Goal: Register for event/course

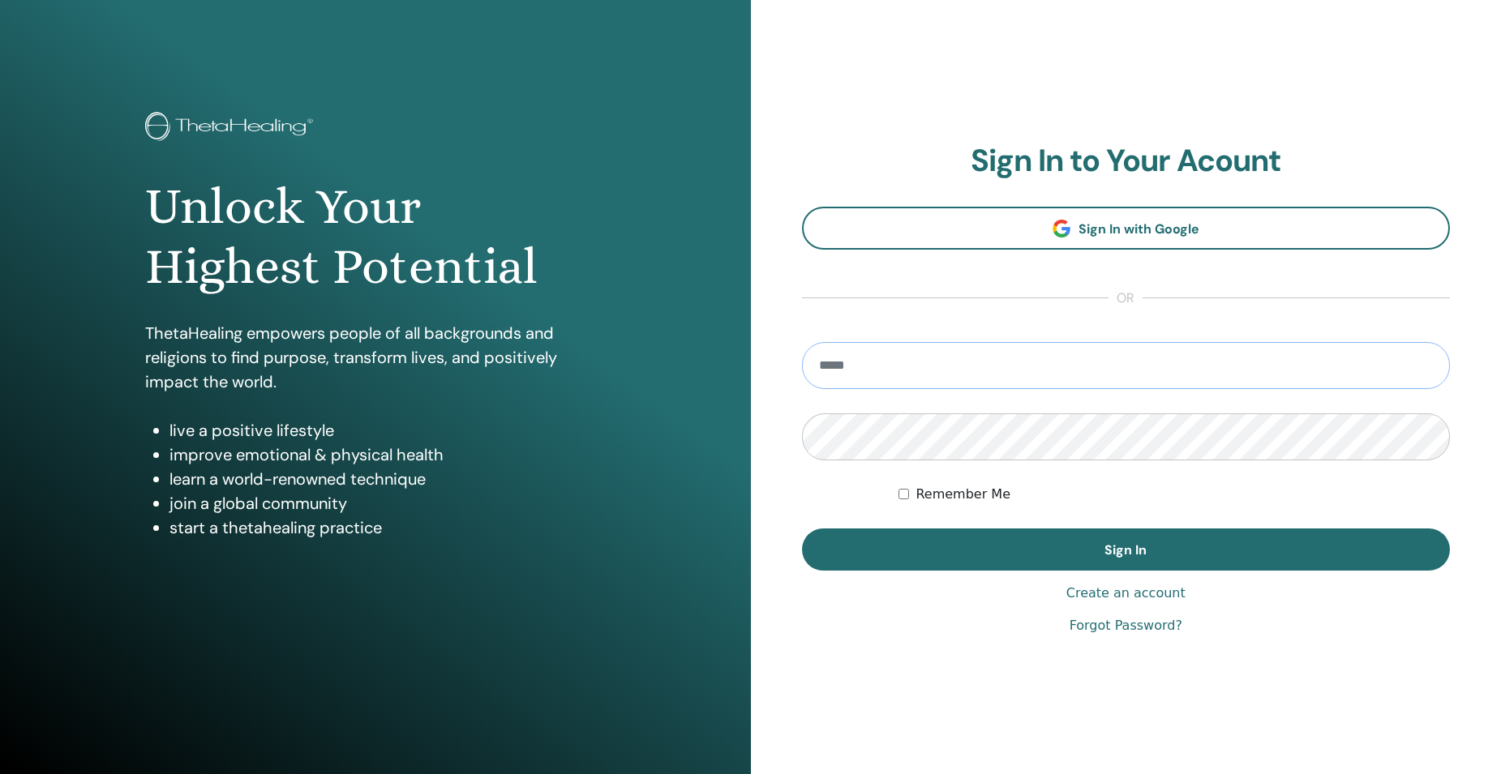
click at [906, 363] on input "email" at bounding box center [1126, 365] width 649 height 47
type input "**********"
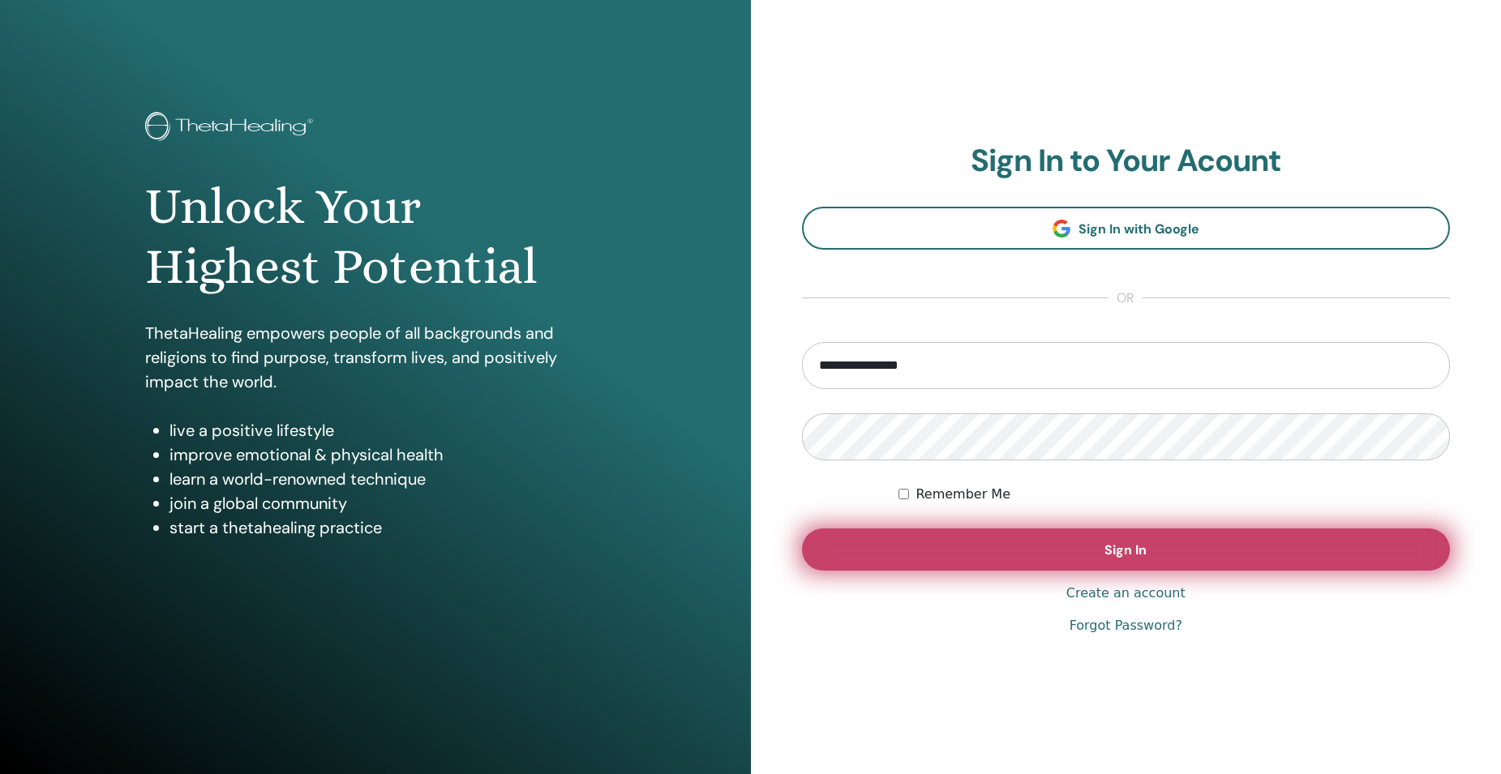
click at [1134, 542] on span "Sign In" at bounding box center [1125, 550] width 42 height 17
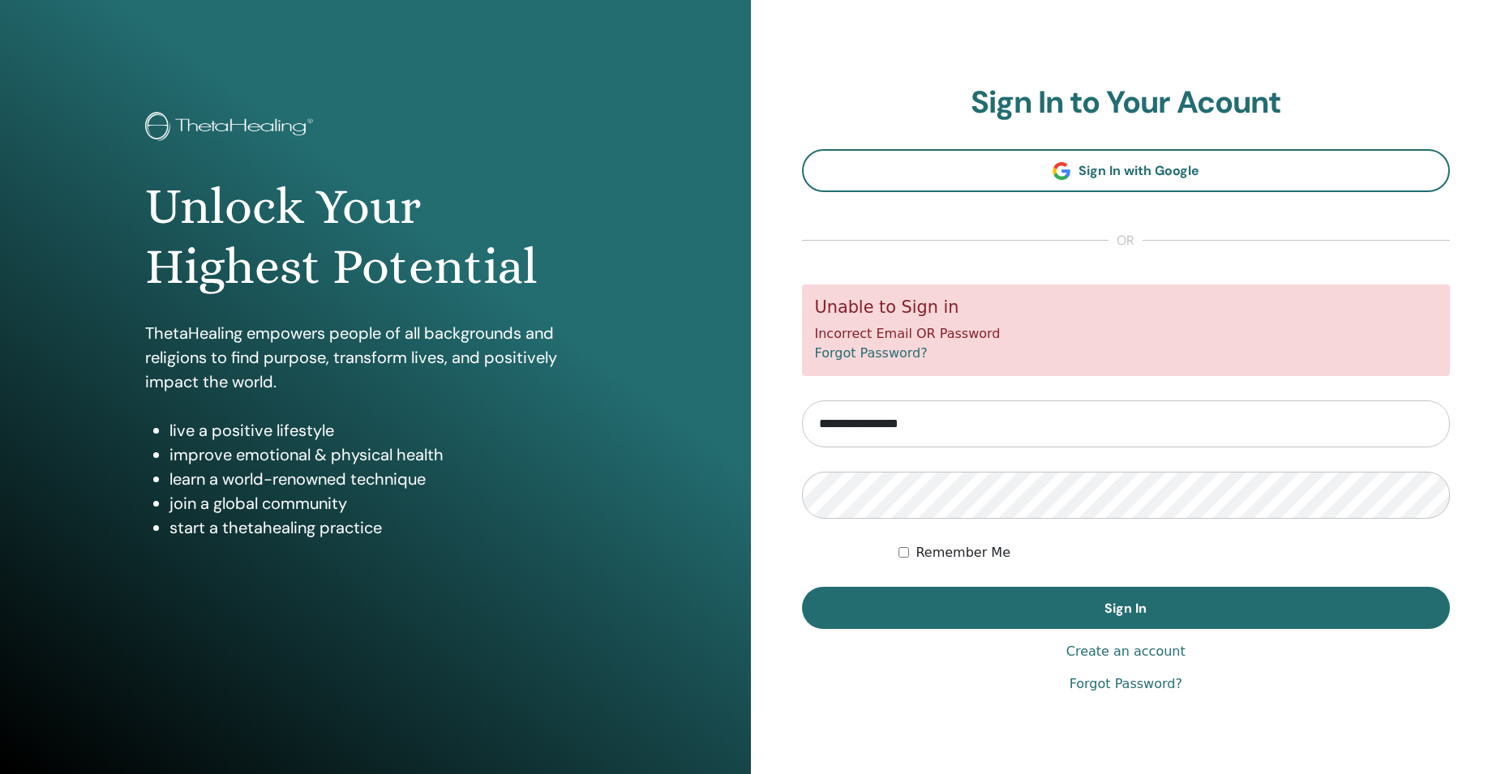
click at [1131, 241] on span "or" at bounding box center [1125, 240] width 34 height 19
click at [1103, 687] on link "Forgot Password?" at bounding box center [1125, 684] width 113 height 19
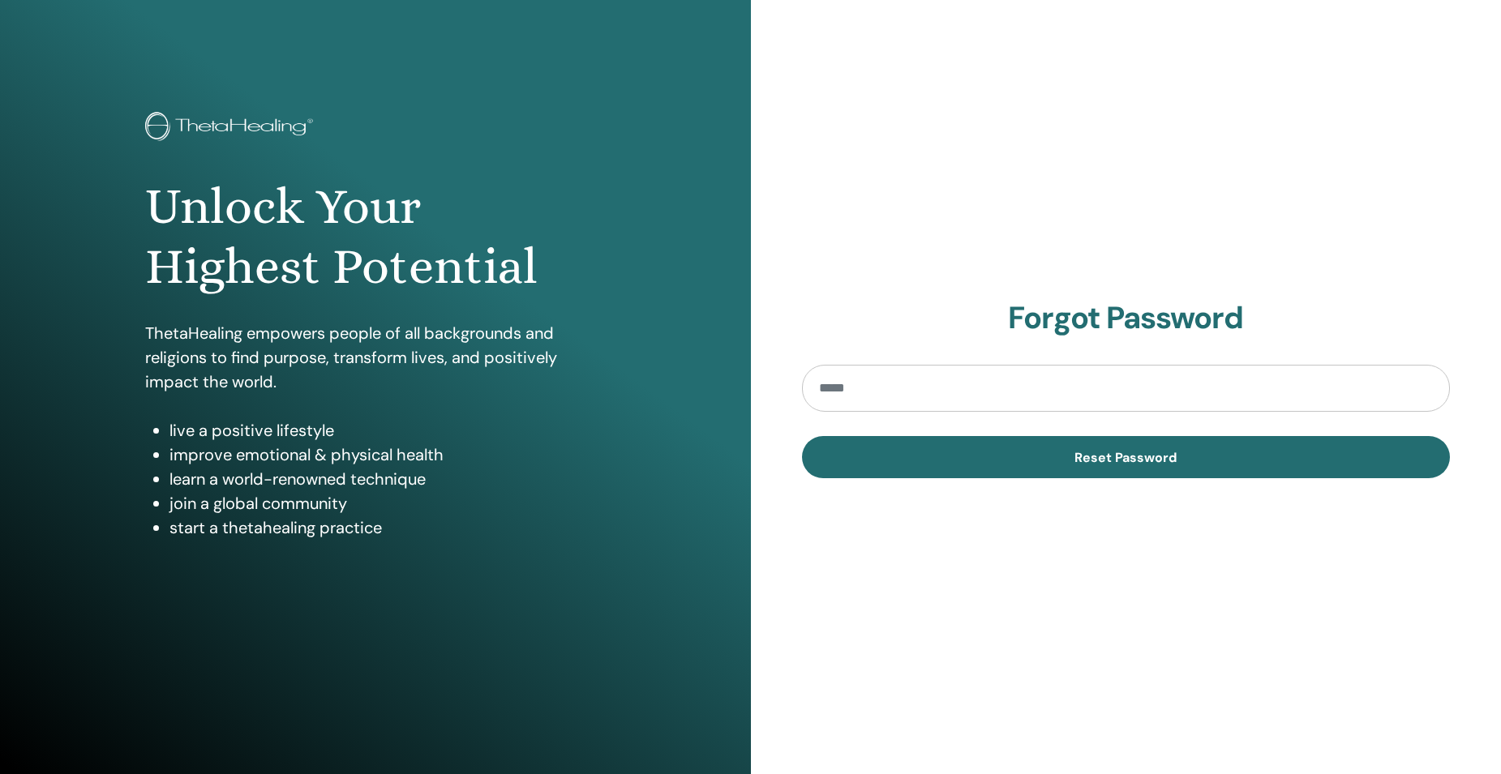
click at [862, 385] on input "email" at bounding box center [1126, 388] width 649 height 47
type input "**********"
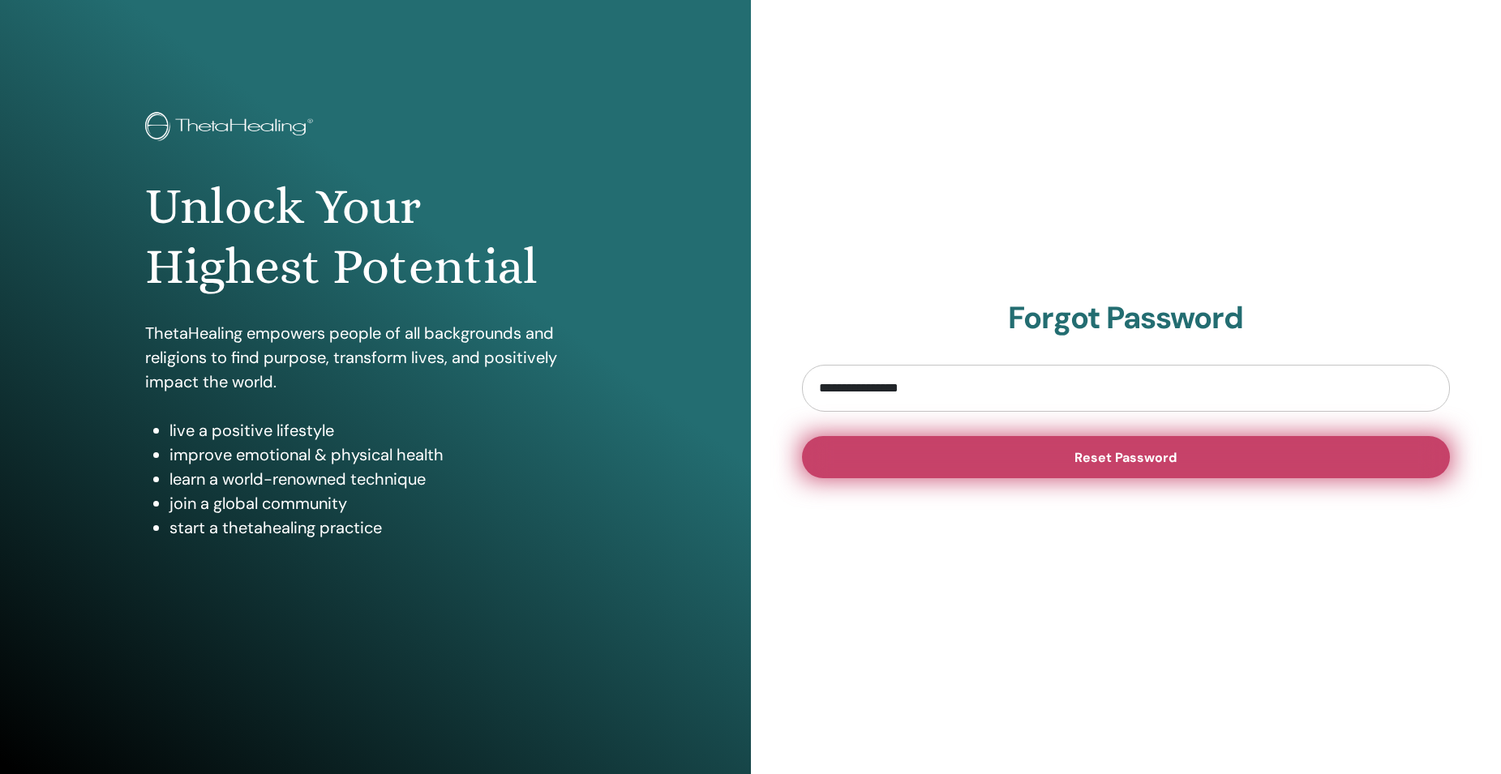
click at [1097, 473] on button "Reset Password" at bounding box center [1126, 457] width 649 height 42
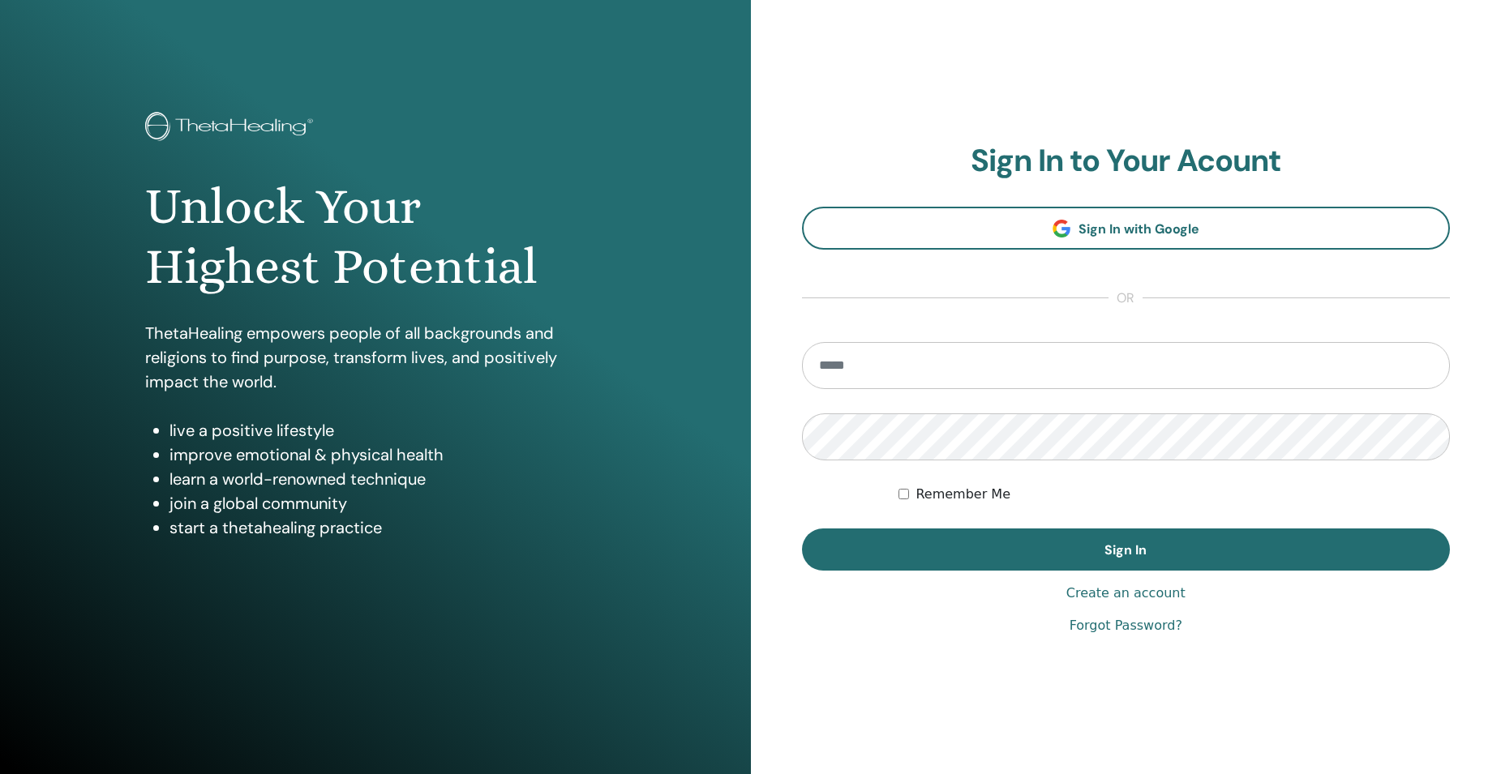
click at [847, 355] on input "email" at bounding box center [1126, 365] width 649 height 47
type input "**********"
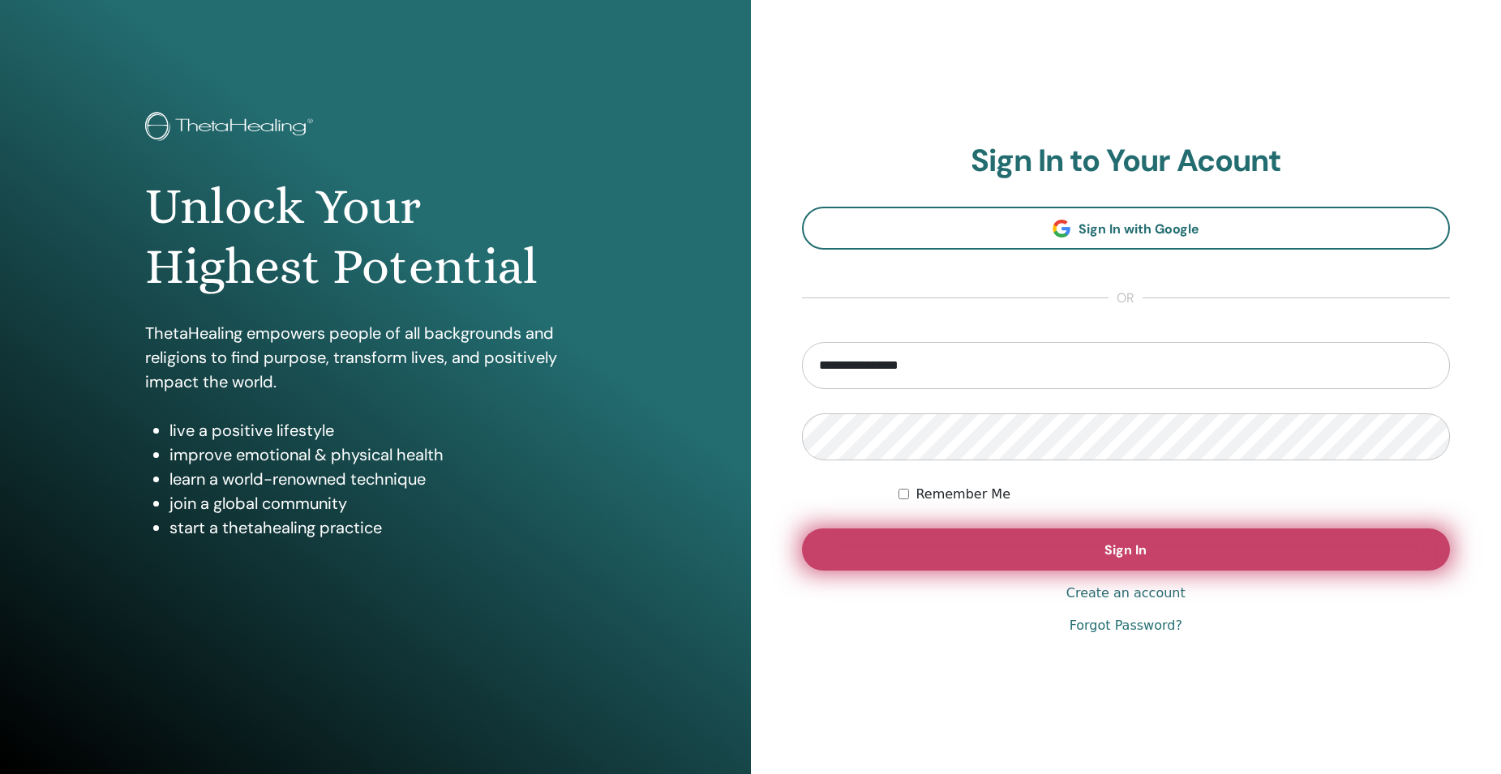
drag, startPoint x: 1121, startPoint y: 543, endPoint x: 1120, endPoint y: 535, distance: 8.1
click at [1120, 543] on span "Sign In" at bounding box center [1125, 550] width 42 height 17
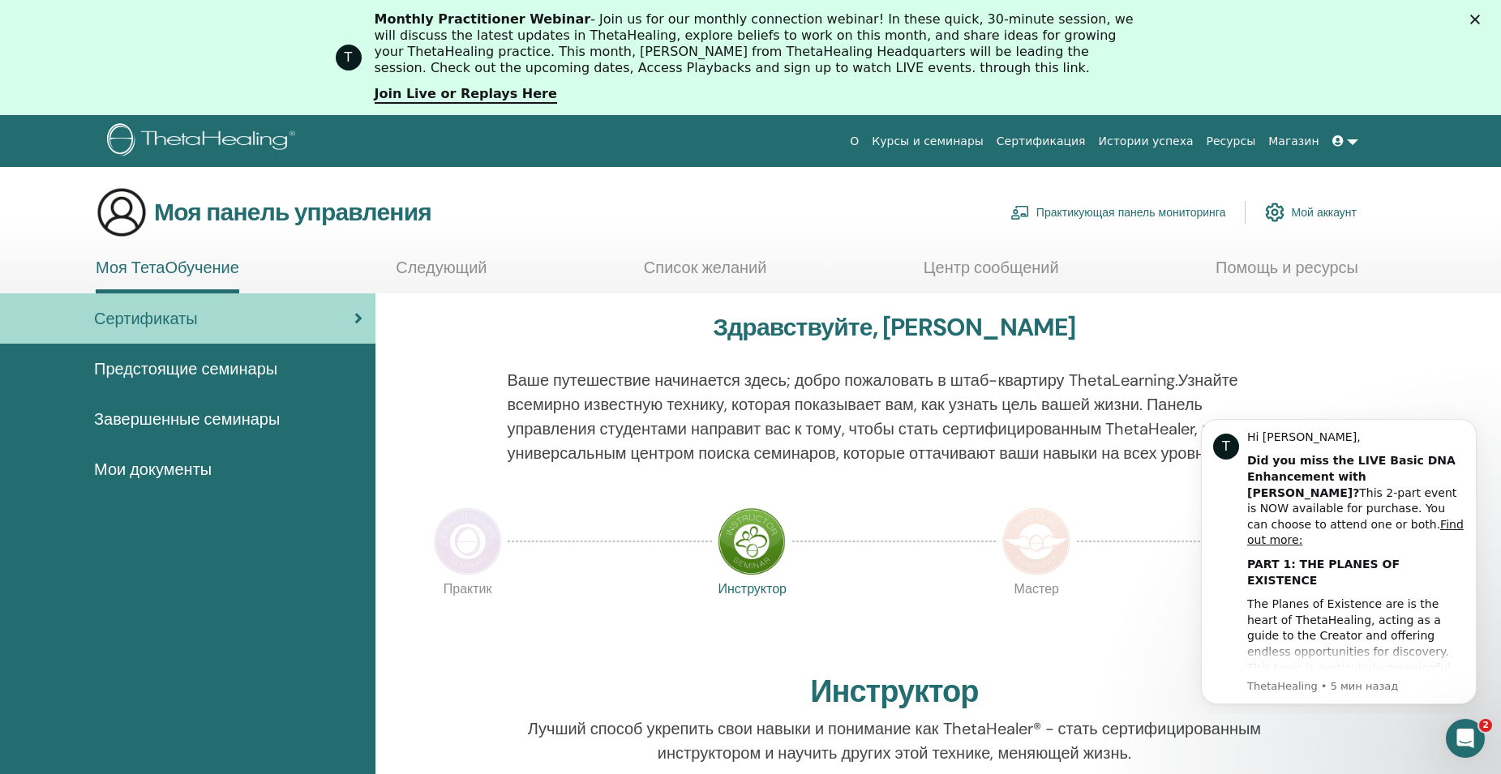
click at [179, 370] on span "Предстоящие семинары" at bounding box center [185, 369] width 183 height 24
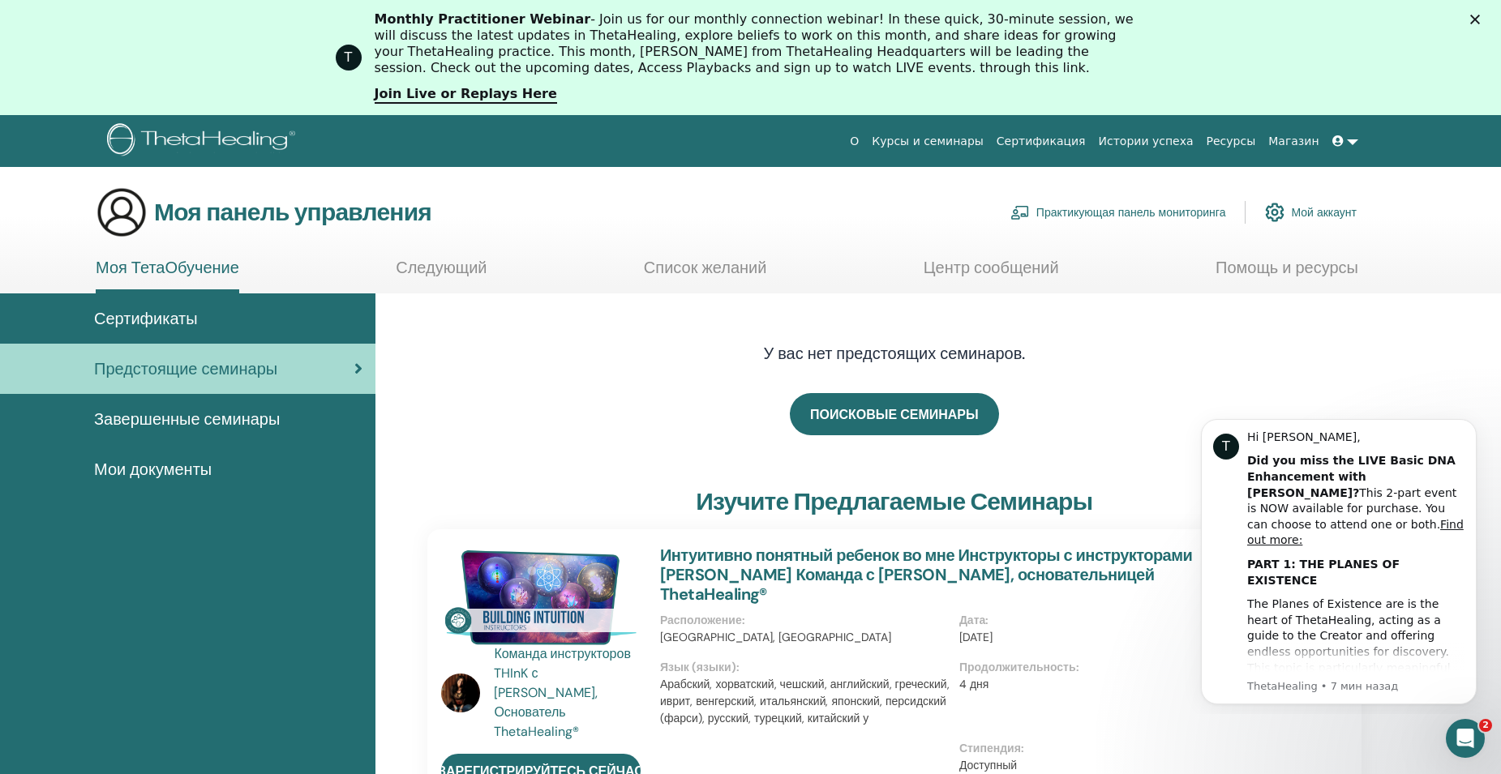
click at [183, 421] on span "Завершенные семинары" at bounding box center [187, 419] width 186 height 24
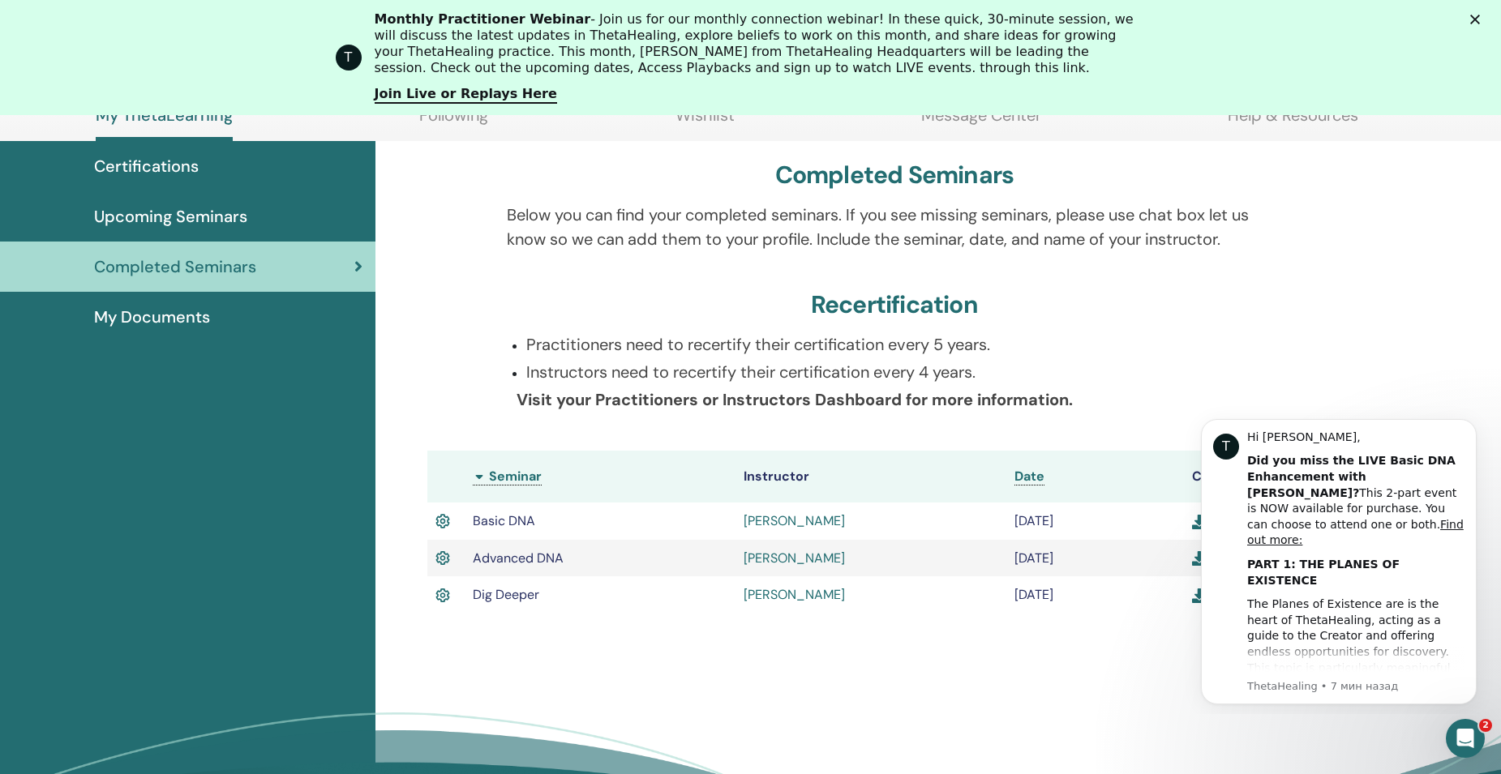
scroll to position [183, 0]
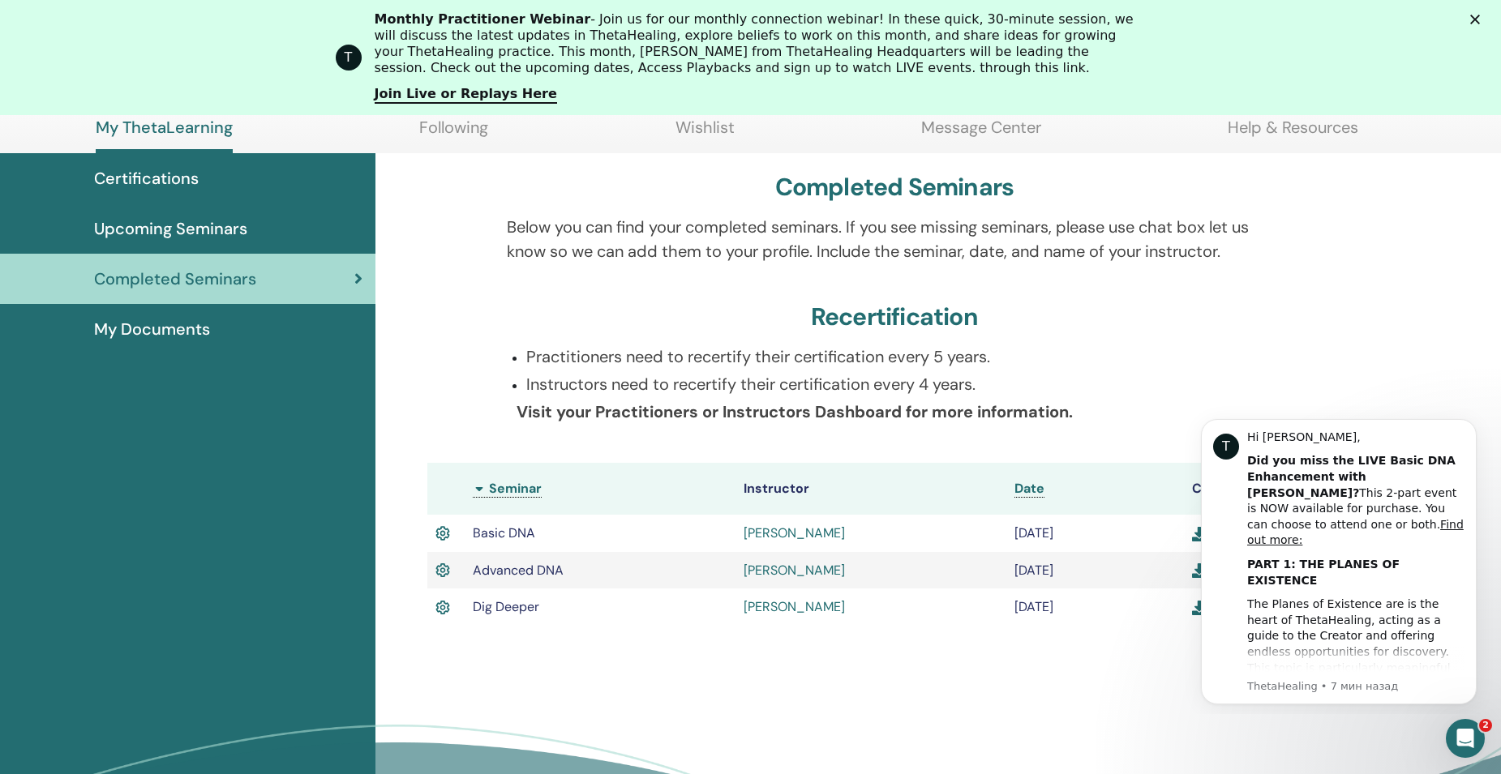
drag, startPoint x: 872, startPoint y: 537, endPoint x: 743, endPoint y: 533, distance: 129.0
click at [743, 533] on td "[PERSON_NAME]" at bounding box center [870, 533] width 271 height 37
copy link "[PERSON_NAME]"
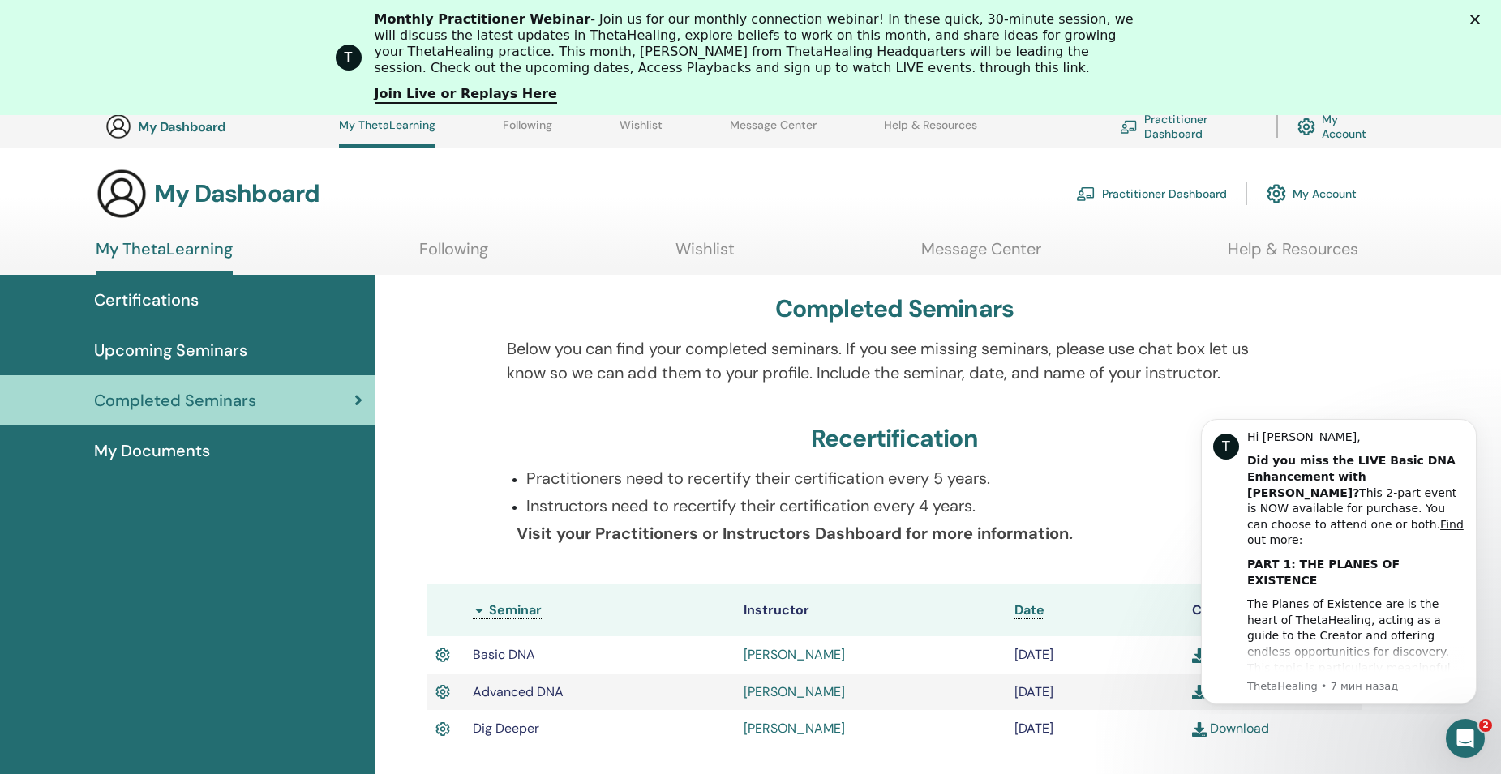
scroll to position [0, 0]
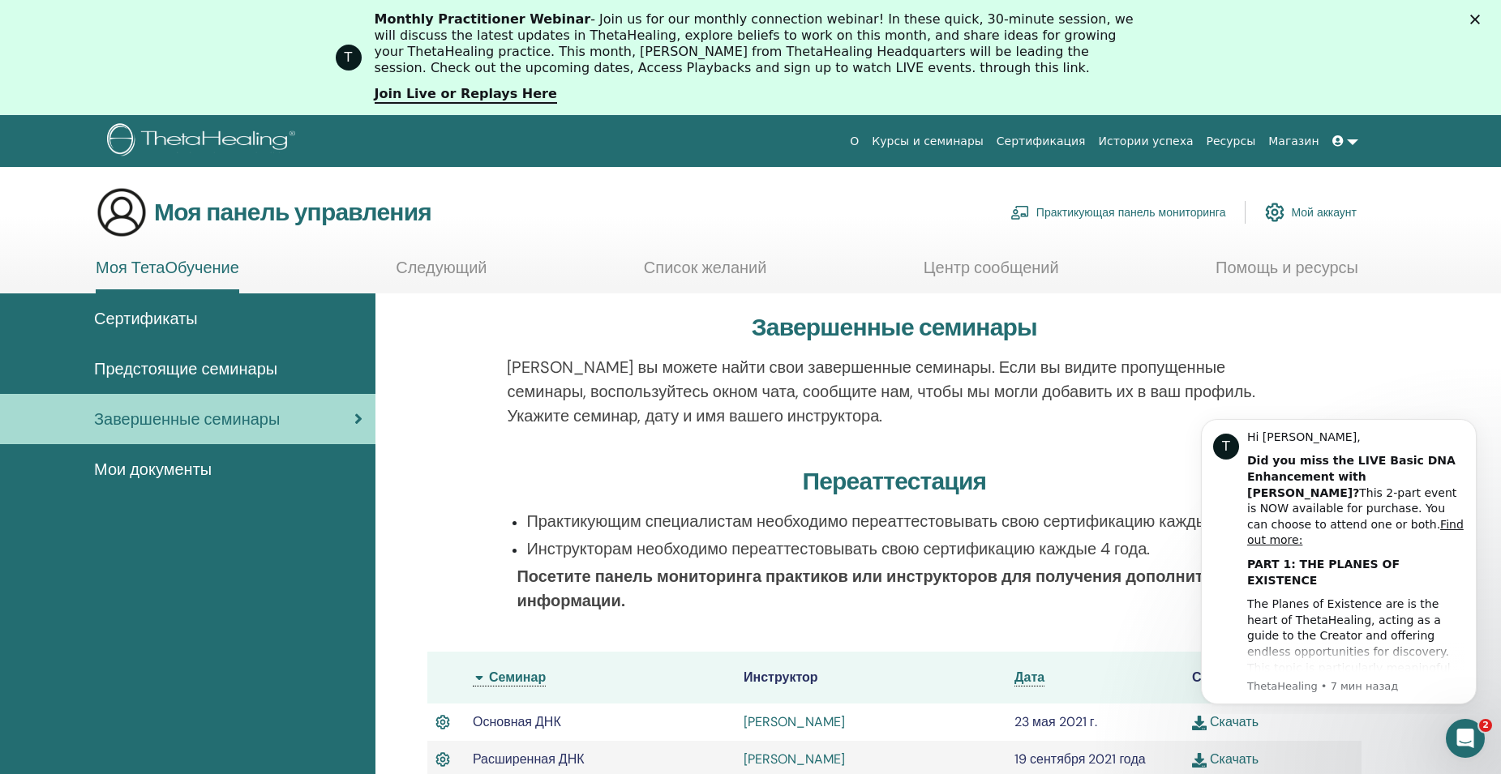
click at [990, 142] on link "Курсы и семинары" at bounding box center [927, 141] width 125 height 30
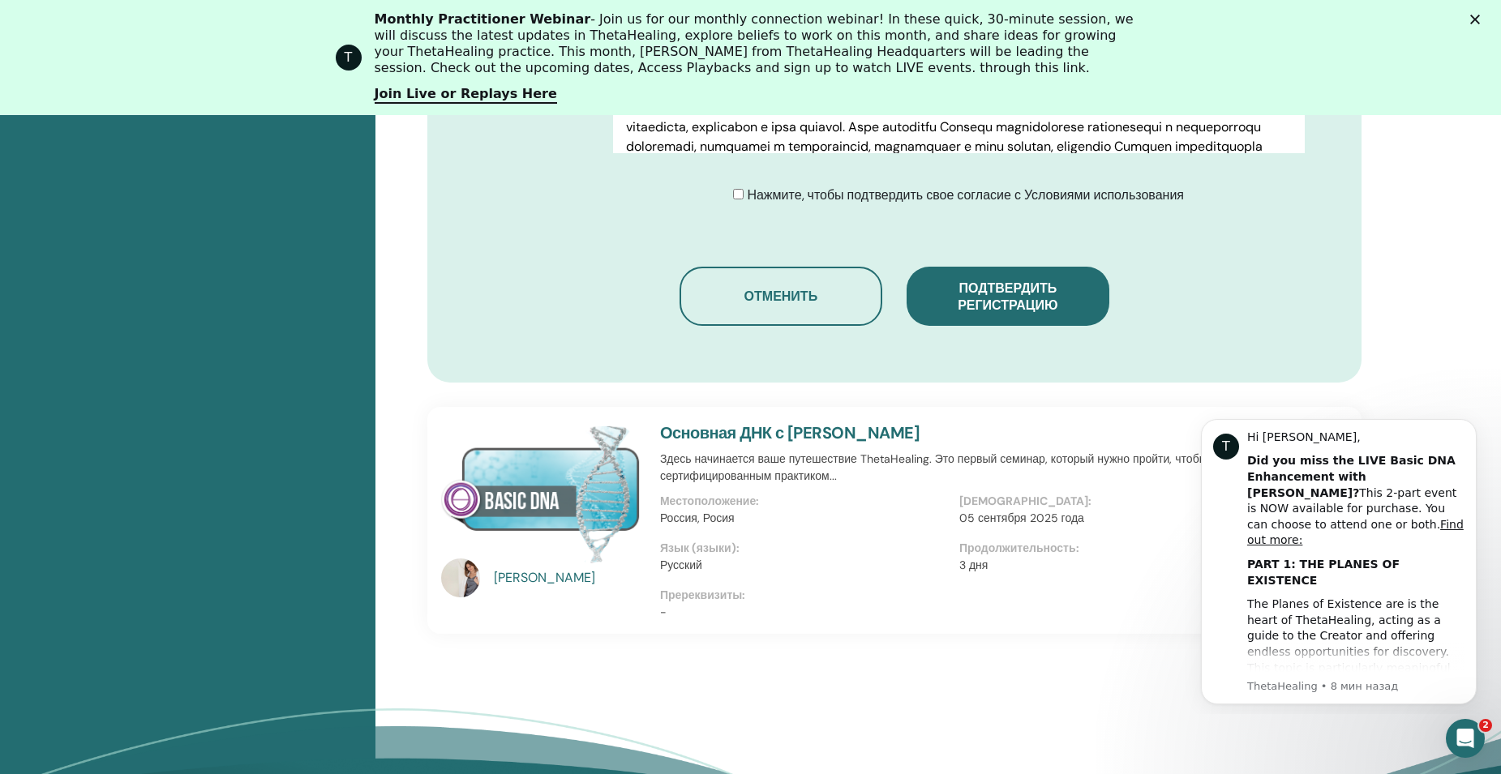
scroll to position [1012, 0]
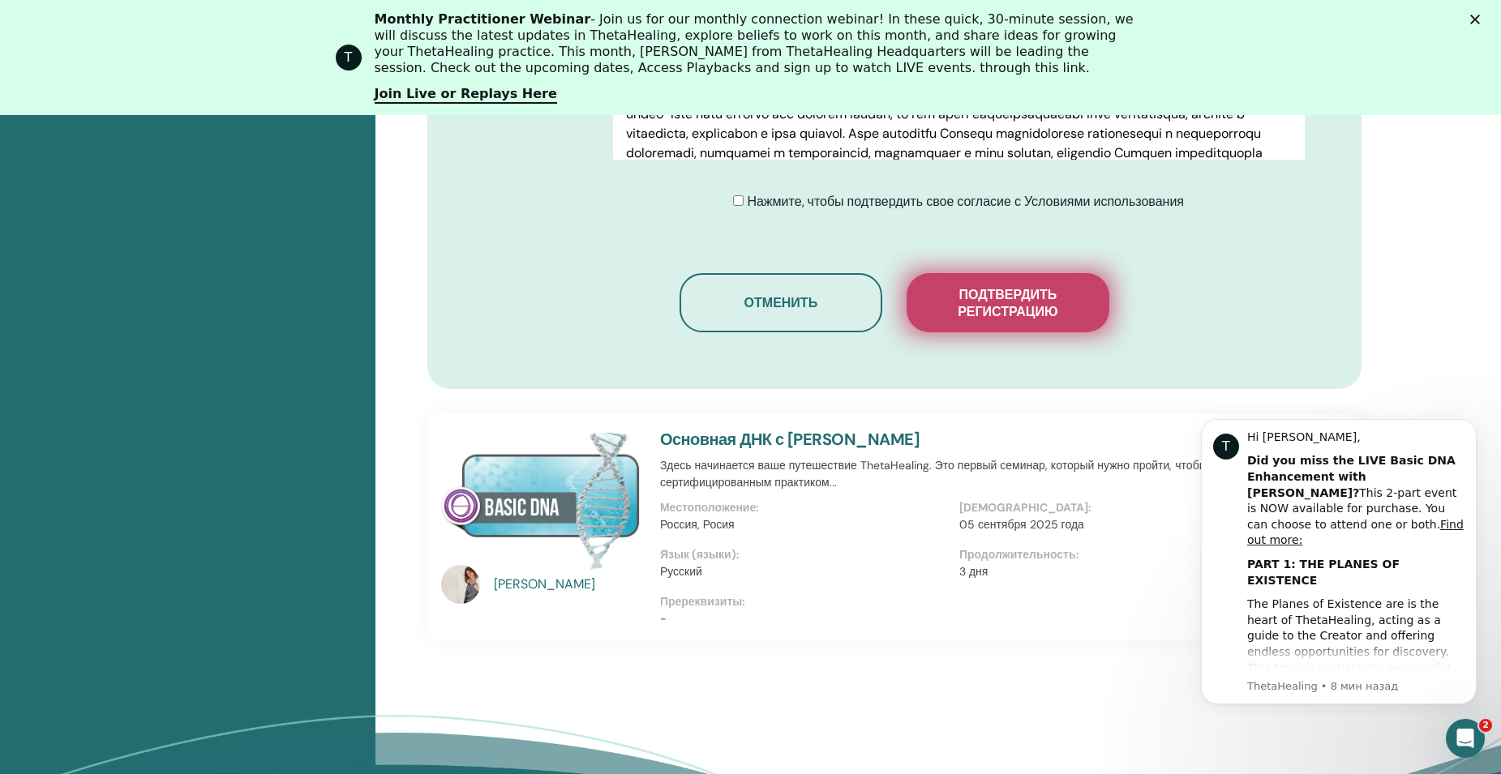
click at [1024, 298] on span "Подтвердить регистрацию" at bounding box center [1008, 303] width 162 height 34
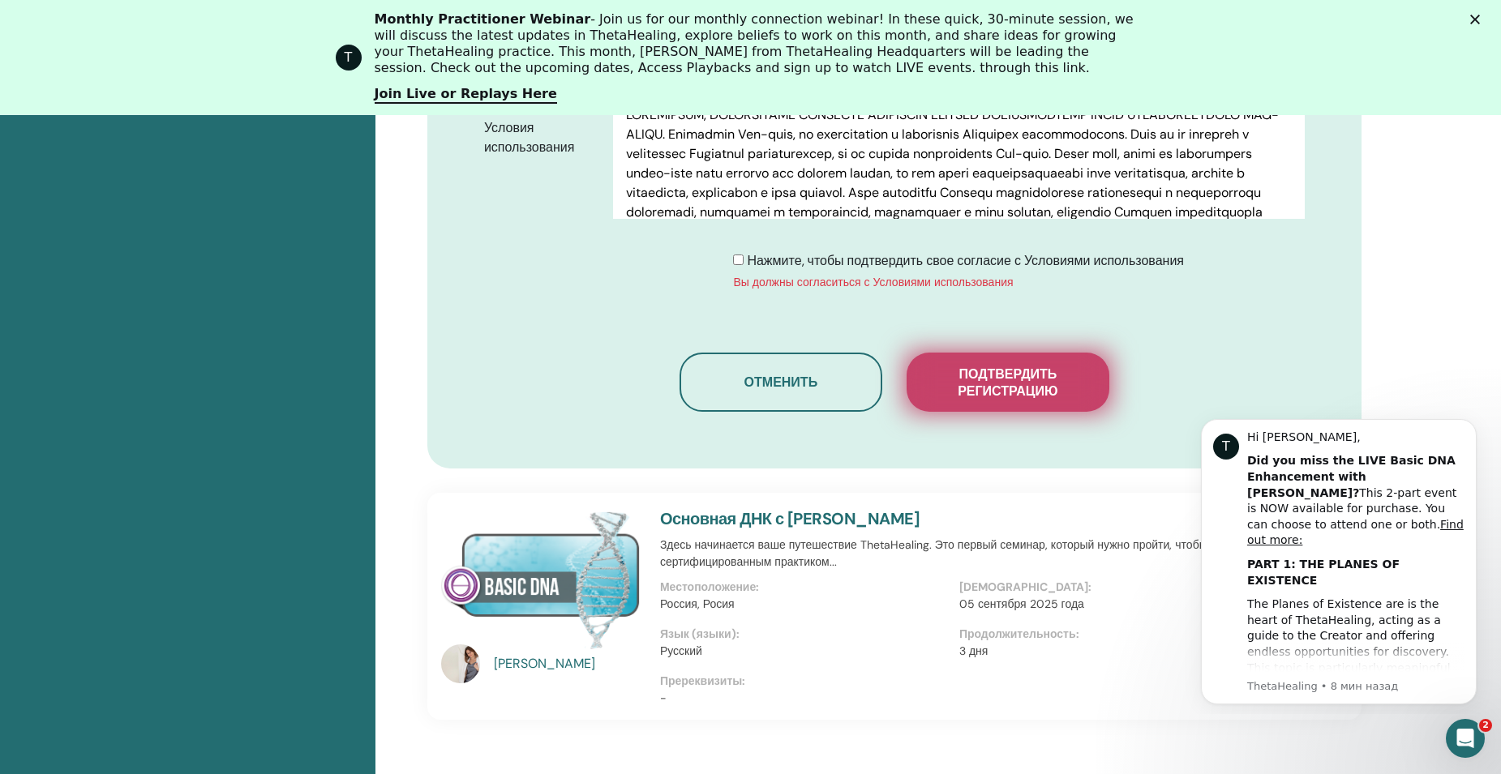
click at [1031, 390] on span "Подтвердить регистрацию" at bounding box center [1008, 383] width 162 height 34
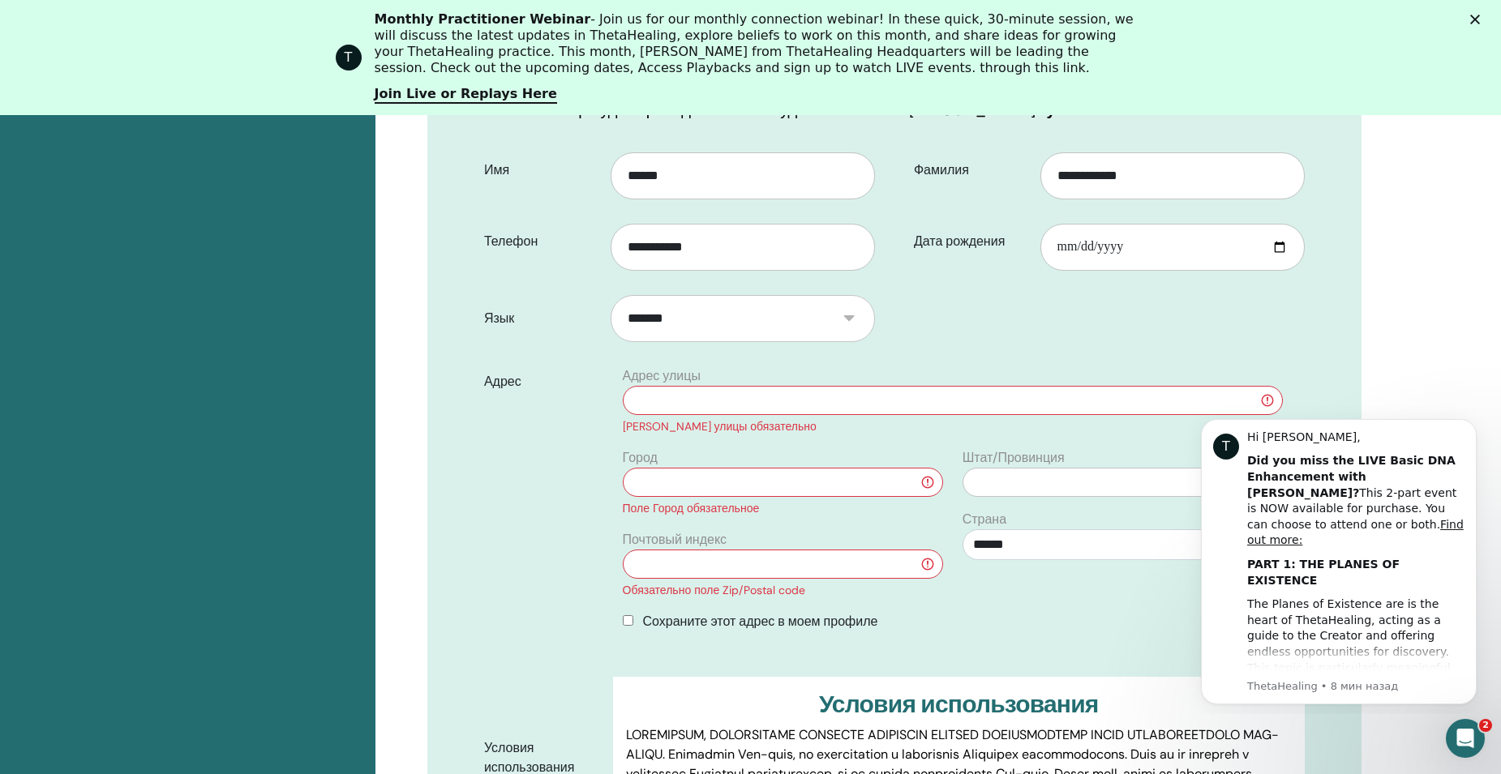
scroll to position [363, 0]
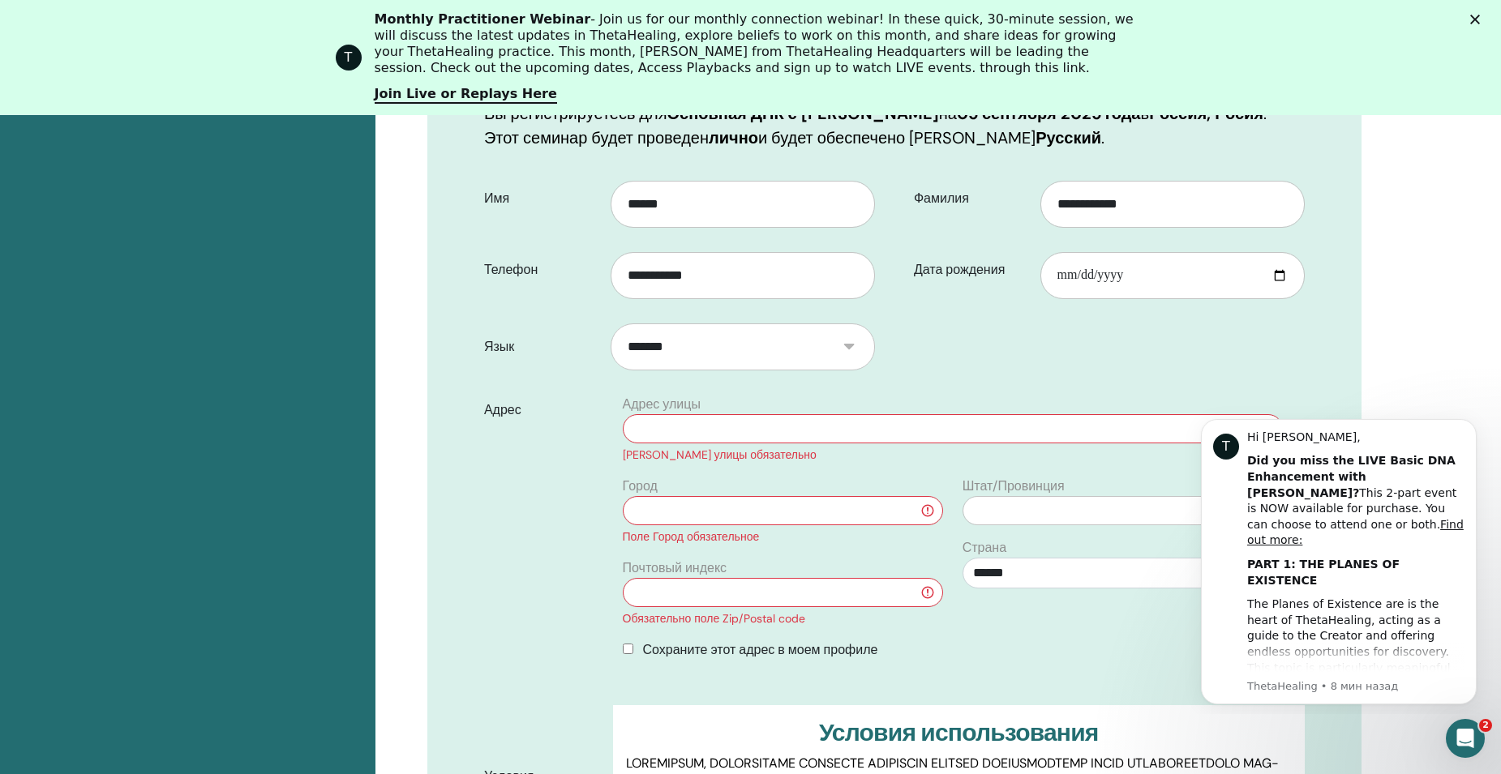
click at [746, 436] on input "text" at bounding box center [953, 428] width 660 height 29
type input "********"
click at [800, 512] on input "text" at bounding box center [783, 510] width 320 height 29
type input "**********"
click at [717, 595] on input "text" at bounding box center [783, 592] width 320 height 29
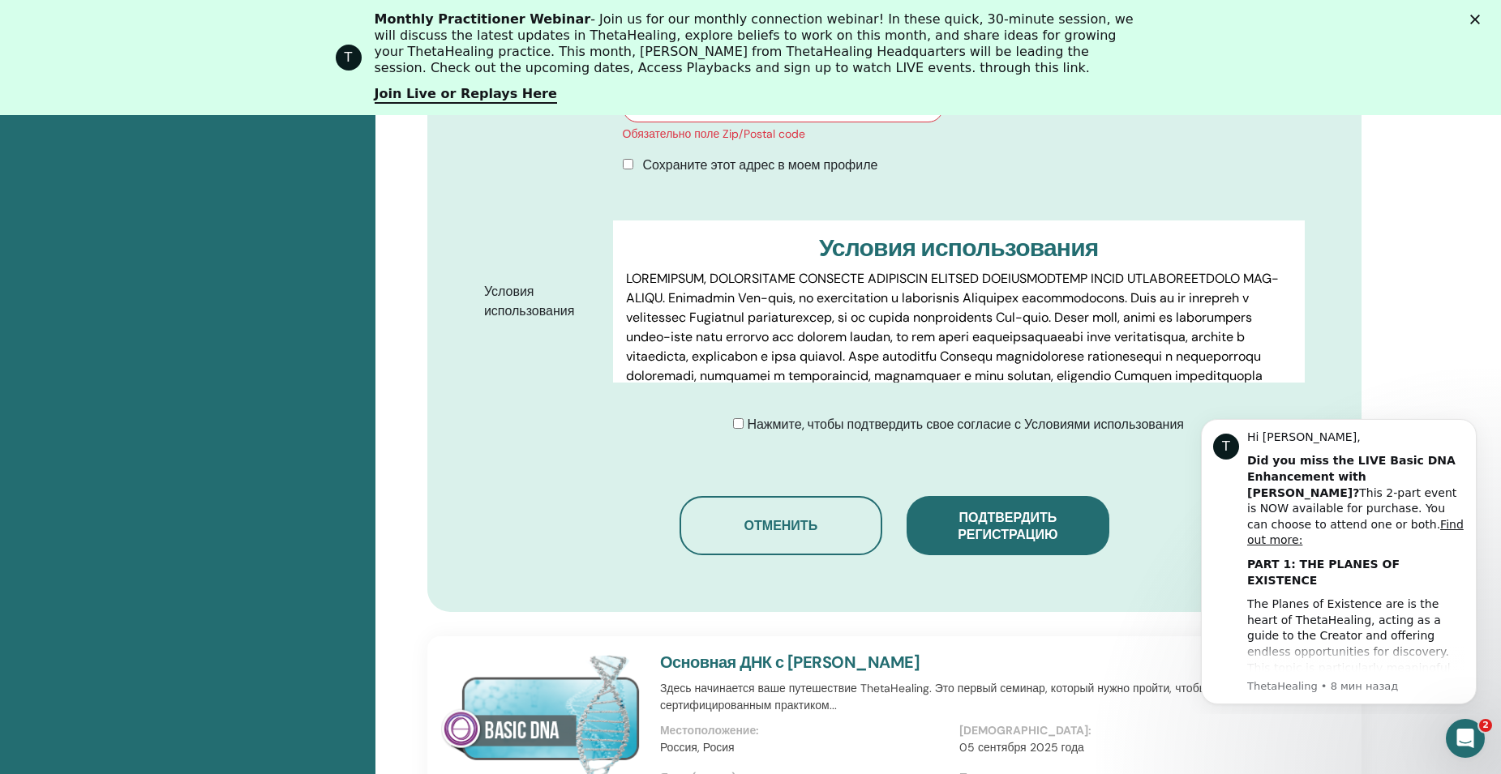
scroll to position [850, 0]
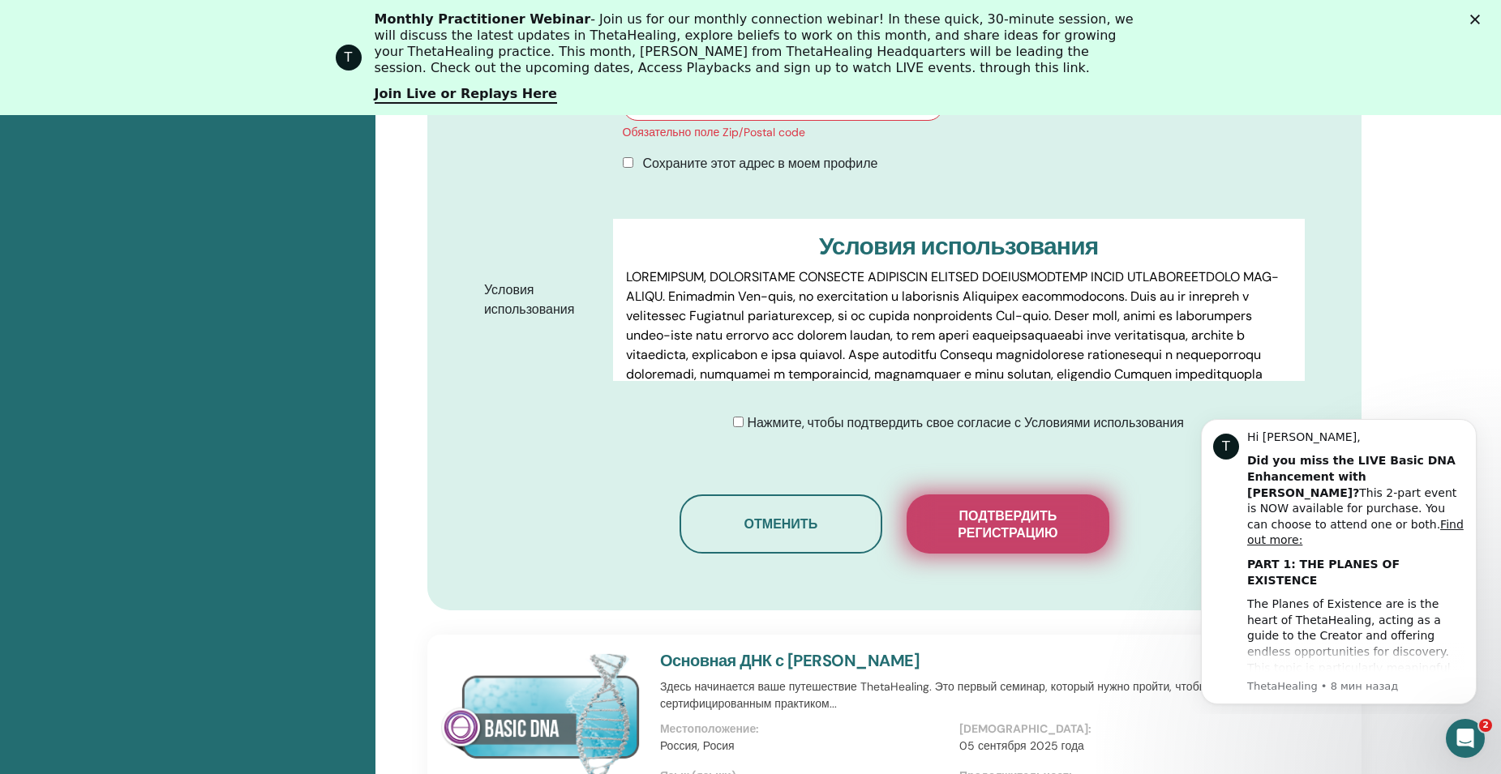
type input "******"
click at [998, 520] on span "Подтвердить регистрацию" at bounding box center [1008, 525] width 162 height 34
